Goal: Information Seeking & Learning: Learn about a topic

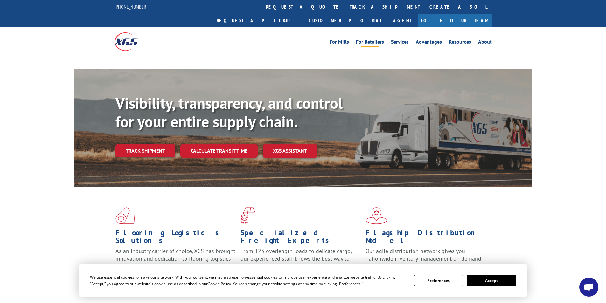
click at [377, 39] on link "For Retailers" at bounding box center [370, 42] width 28 height 7
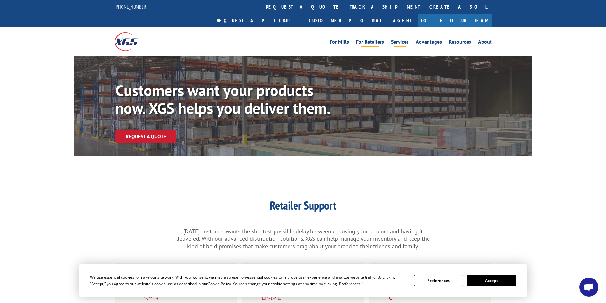
click at [401, 39] on link "Services" at bounding box center [400, 42] width 18 height 7
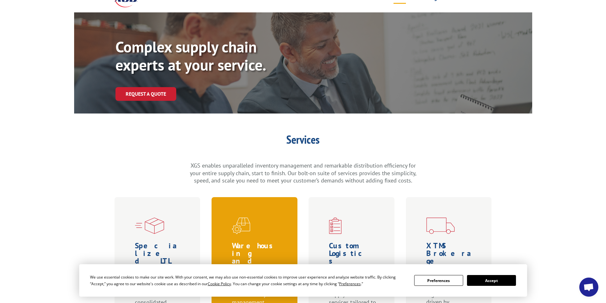
scroll to position [127, 0]
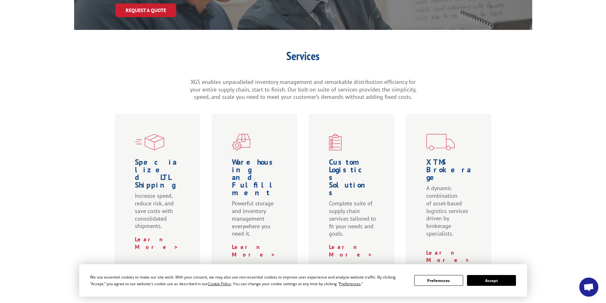
click at [247, 78] on p "XGS enables unparalleled inventory management and remarkable distribution effic…" at bounding box center [302, 89] width 229 height 23
click at [300, 78] on p "XGS enables unparalleled inventory management and remarkable distribution effic…" at bounding box center [302, 89] width 229 height 23
click at [341, 78] on p "XGS enables unparalleled inventory management and remarkable distribution effic…" at bounding box center [302, 89] width 229 height 23
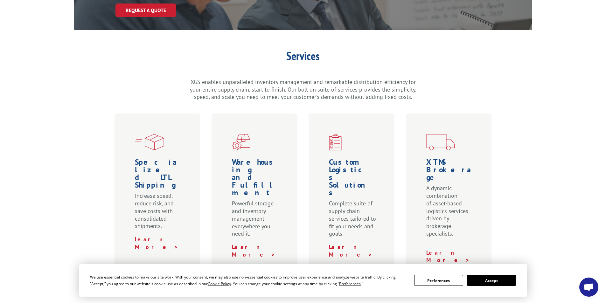
click at [318, 79] on p "XGS enables unparalleled inventory management and remarkable distribution effic…" at bounding box center [302, 89] width 229 height 23
click at [399, 78] on p "XGS enables unparalleled inventory management and remarkable distribution effic…" at bounding box center [302, 89] width 229 height 23
click at [410, 78] on p "XGS enables unparalleled inventory management and remarkable distribution effic…" at bounding box center [302, 89] width 229 height 23
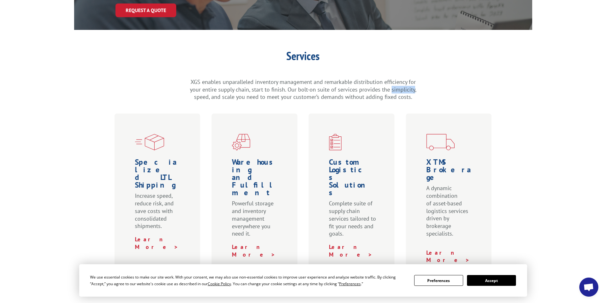
click at [410, 78] on p "XGS enables unparalleled inventory management and remarkable distribution effic…" at bounding box center [302, 89] width 229 height 23
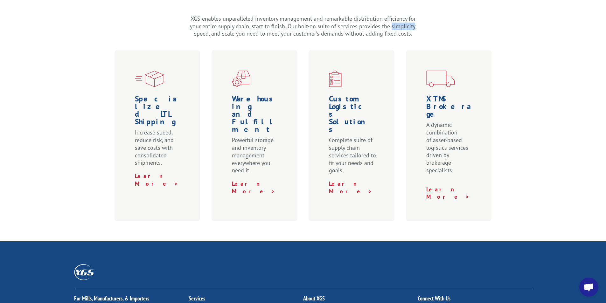
scroll to position [159, 0]
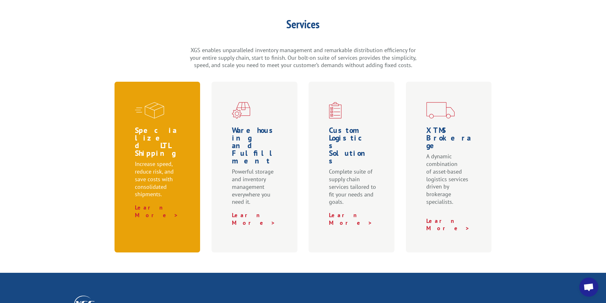
click at [149, 127] on h1 "Specialized LTL Shipping" at bounding box center [159, 144] width 48 height 34
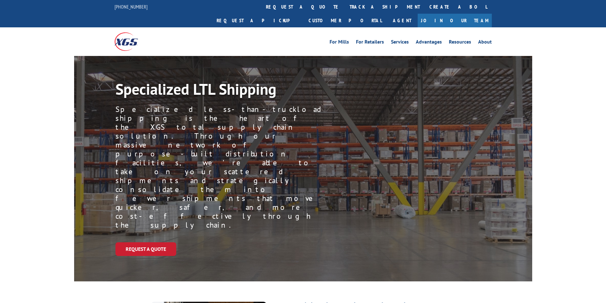
scroll to position [127, 0]
